Goal: Task Accomplishment & Management: Manage account settings

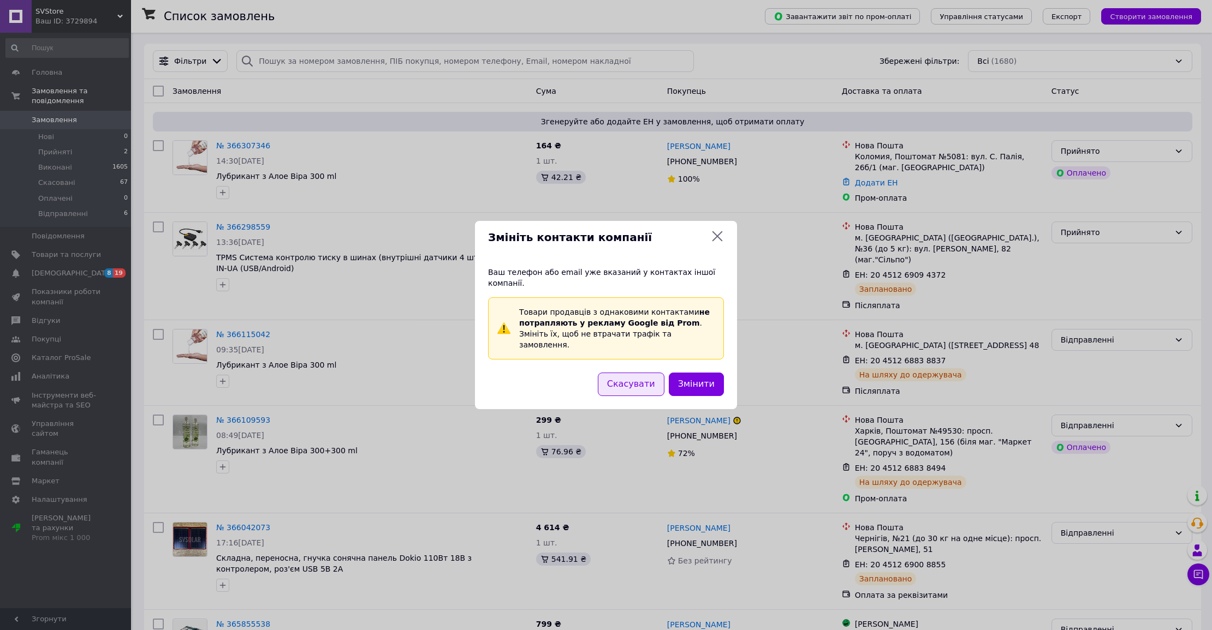
click at [647, 383] on button "Скасувати" at bounding box center [631, 384] width 67 height 23
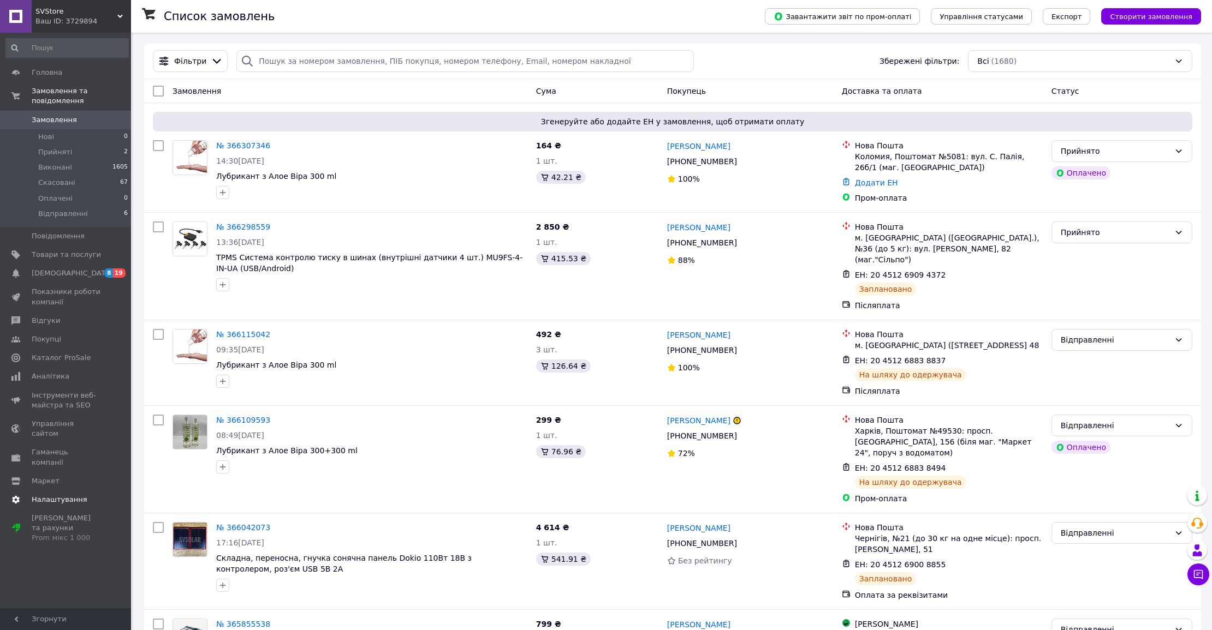
click at [53, 495] on span "Налаштування" at bounding box center [60, 500] width 56 height 10
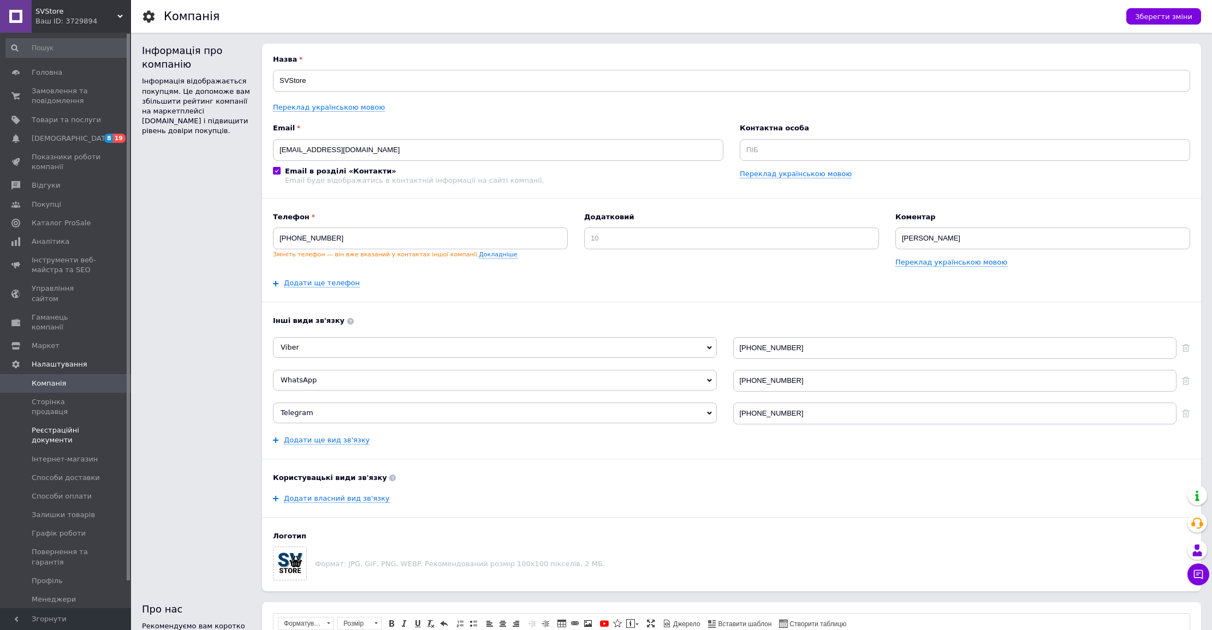
click at [64, 426] on span "Реєстраційні документи" at bounding box center [66, 436] width 69 height 20
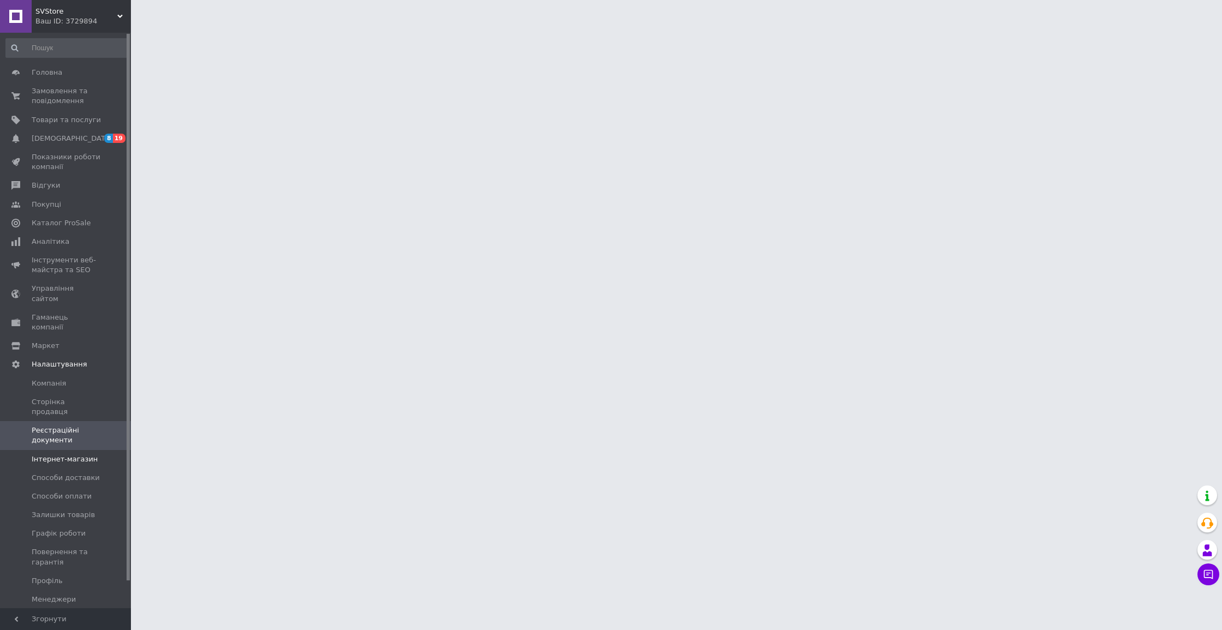
click at [63, 455] on span "Інтернет-магазин" at bounding box center [65, 460] width 66 height 10
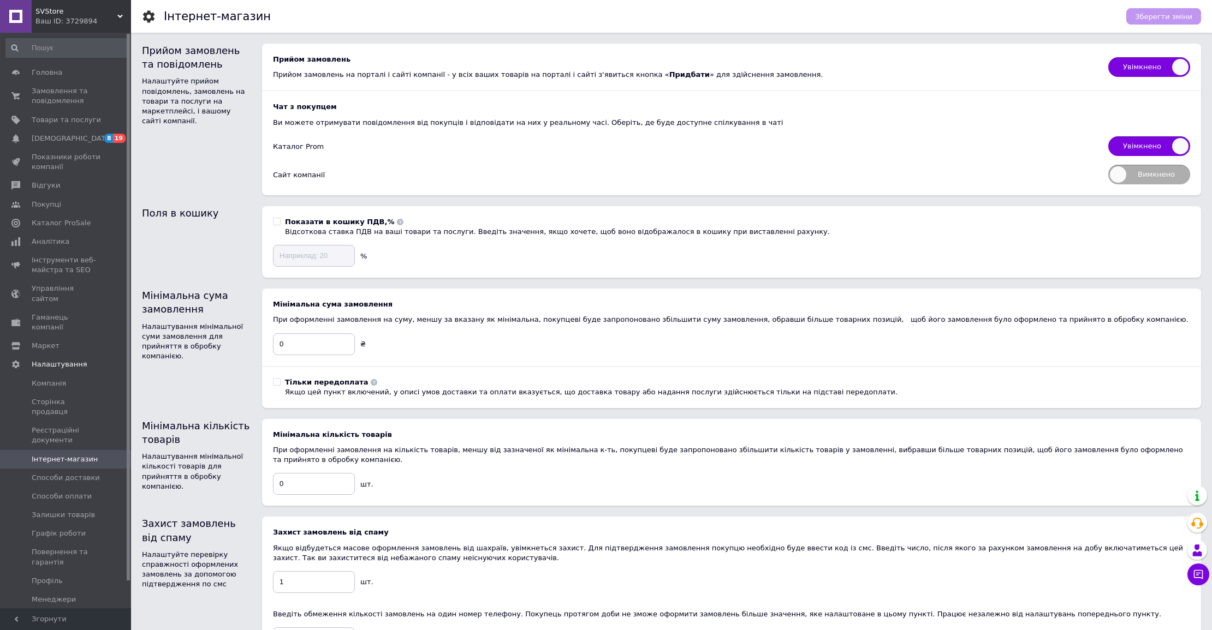
click at [1161, 180] on span "Вимкнено" at bounding box center [1149, 175] width 82 height 20
click at [1108, 165] on input "Вимкнено" at bounding box center [1104, 161] width 7 height 7
checkbox input "true"
click at [1163, 21] on button "Зберегти зміни" at bounding box center [1163, 16] width 75 height 16
click at [73, 117] on span "Товари та послуги" at bounding box center [66, 120] width 69 height 10
